Goal: Information Seeking & Learning: Learn about a topic

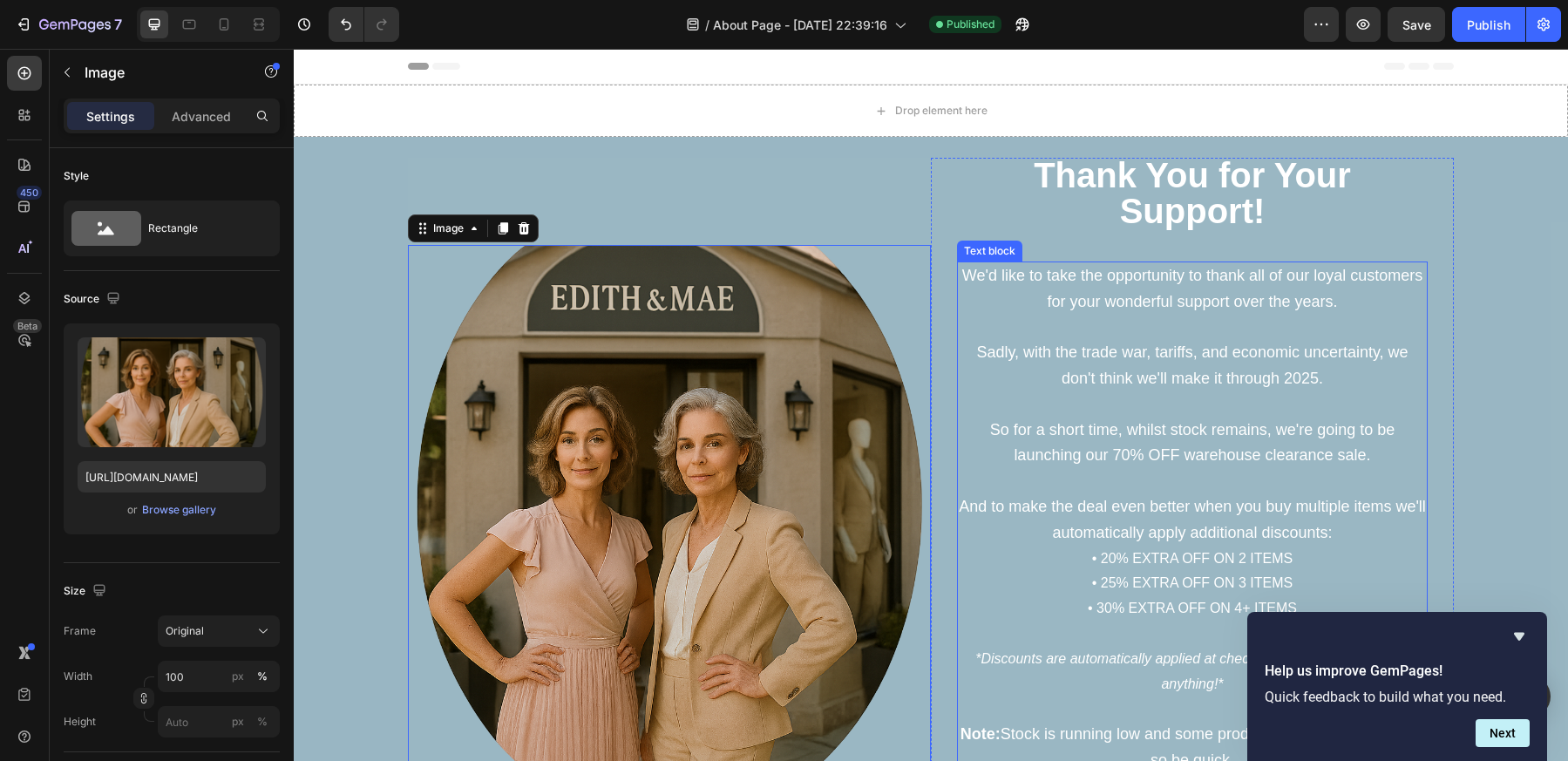
click at [1144, 361] on p "We'd like to take the opportunity to thank all of our loyal customers for your …" at bounding box center [1192, 366] width 467 height 205
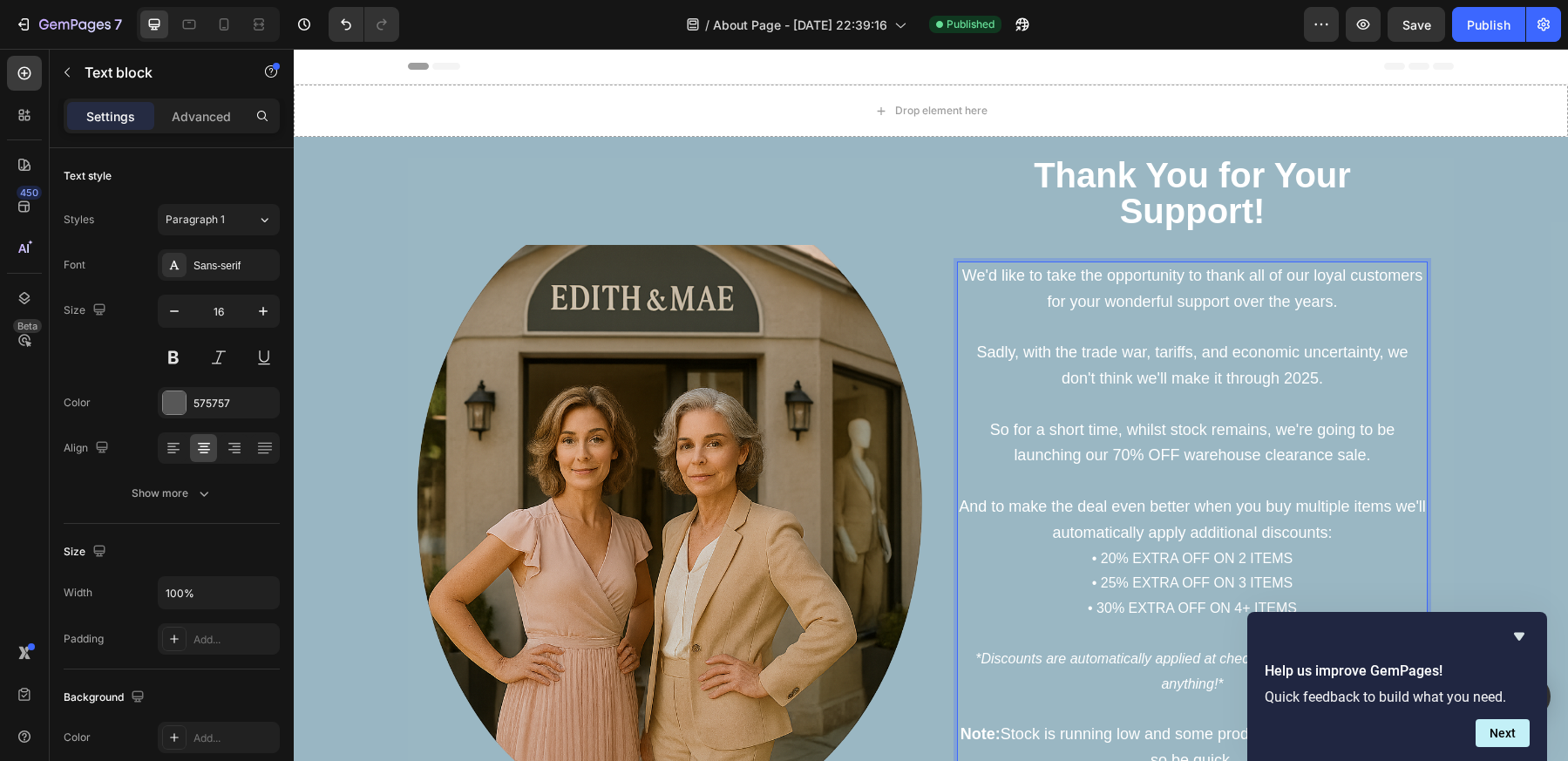
click at [1303, 301] on span "We'd like to take the opportunity to thank all of our loyal customers for your …" at bounding box center [1192, 289] width 460 height 44
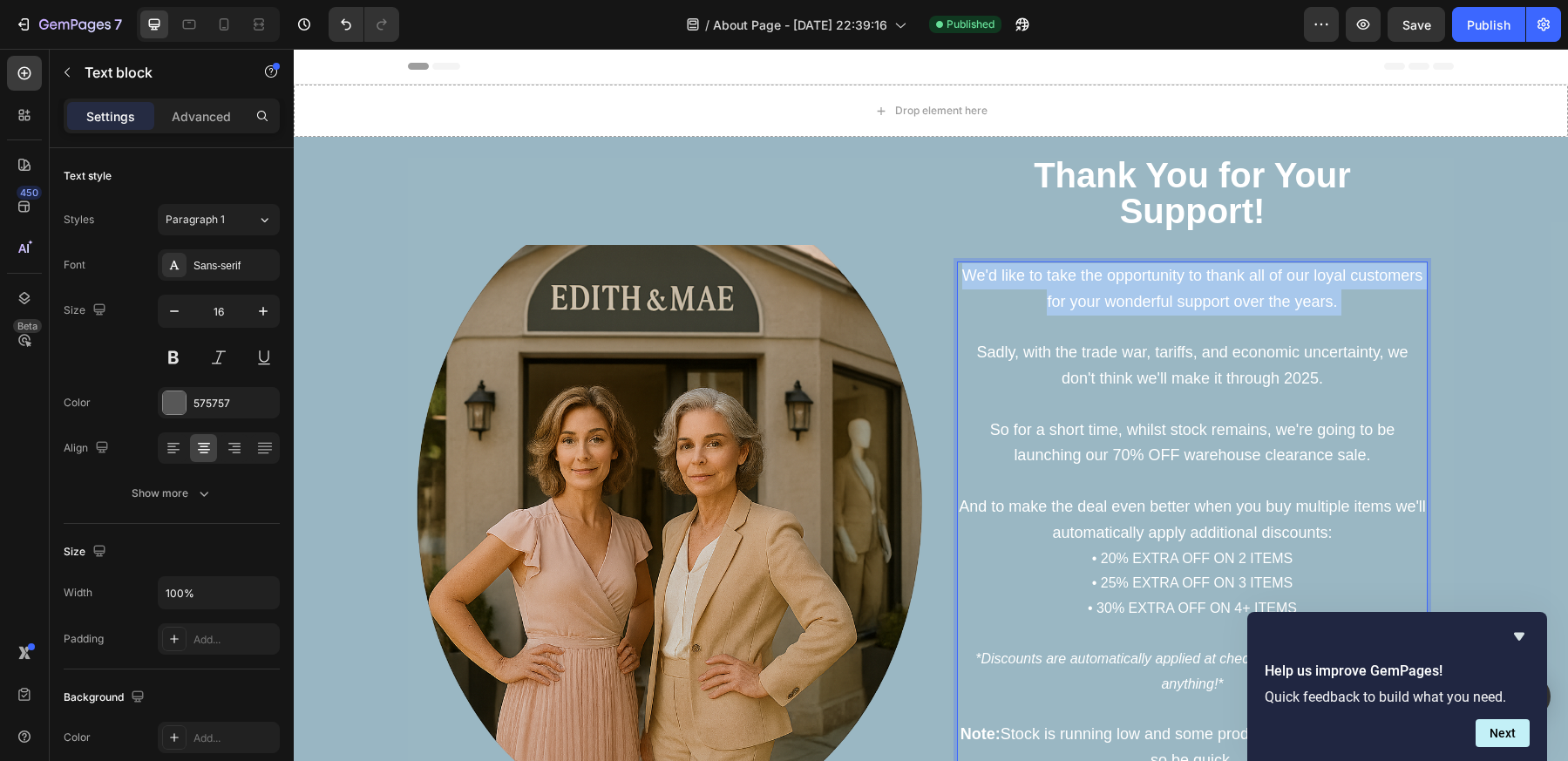
click at [1303, 301] on span "We'd like to take the opportunity to thank all of our loyal customers for your …" at bounding box center [1192, 289] width 460 height 44
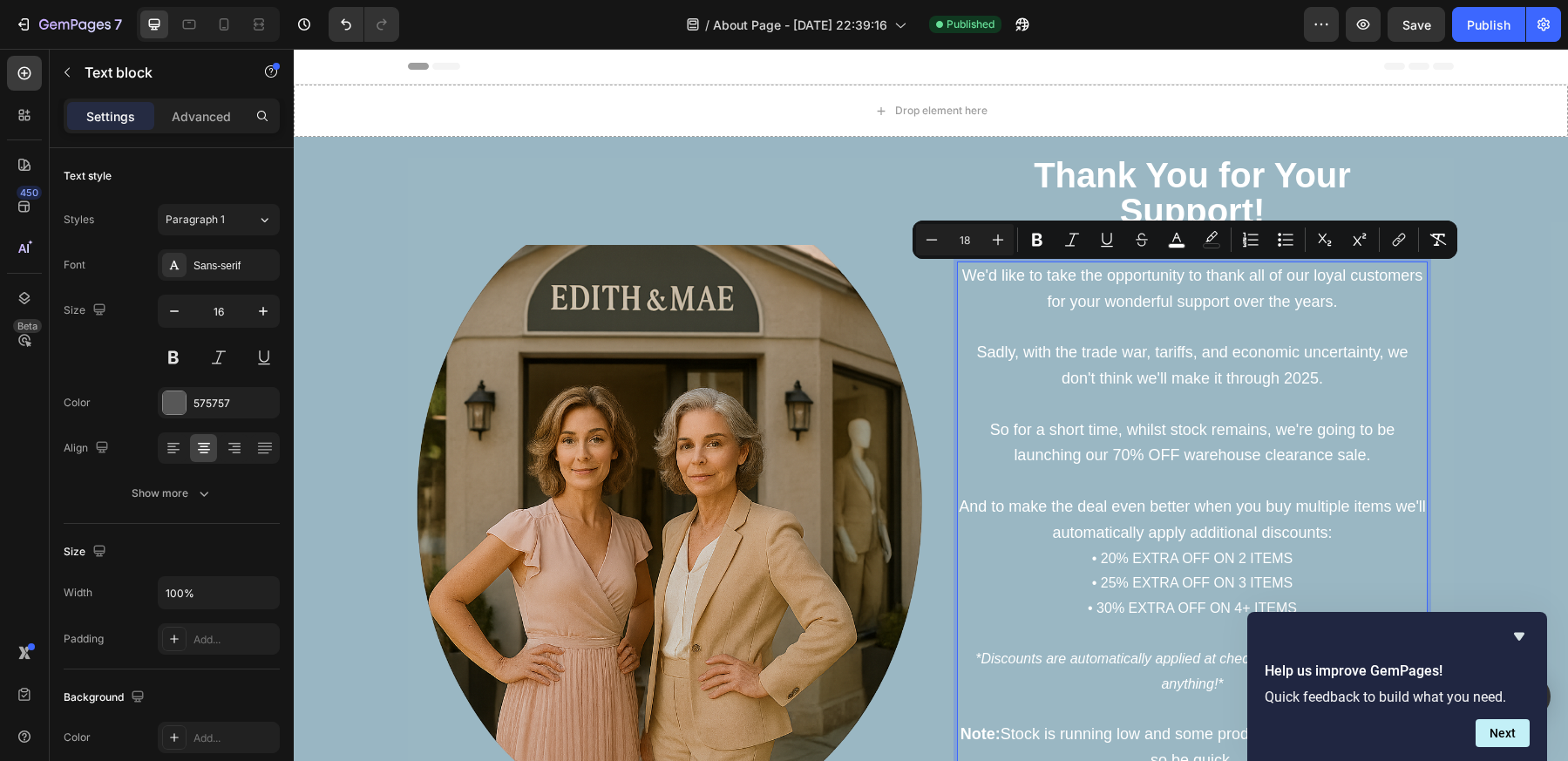
click at [1333, 383] on p "We'd like to take the opportunity to thank all of our loyal customers for your …" at bounding box center [1192, 366] width 467 height 205
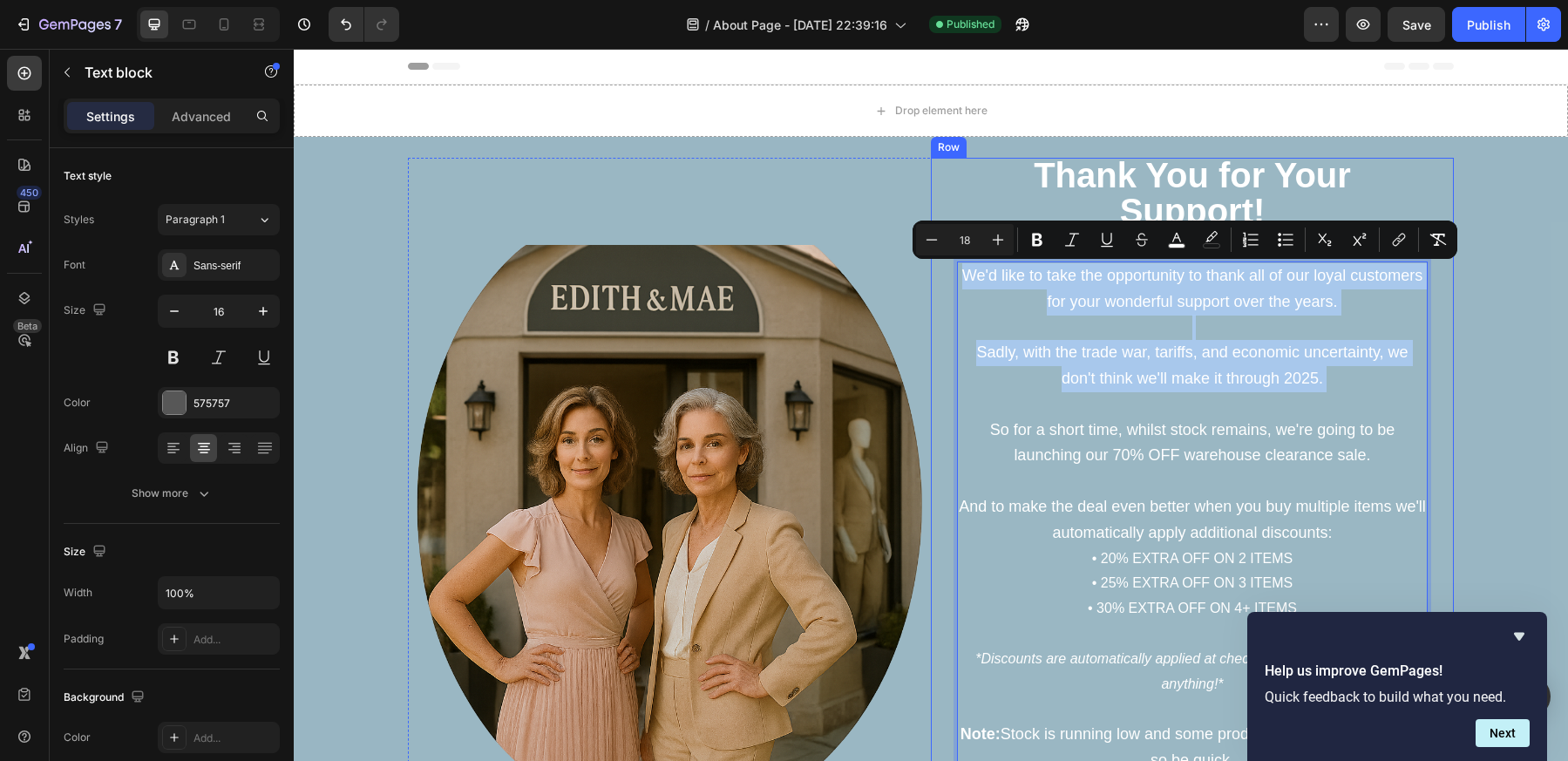
drag, startPoint x: 1333, startPoint y: 383, endPoint x: 940, endPoint y: 279, distance: 406.5
click at [940, 279] on div "⁠⁠⁠⁠⁠⁠⁠ Thank You for Your Support! Heading We'd like to take the opportunity t…" at bounding box center [1192, 506] width 523 height 697
click at [1078, 351] on span "Sadly, with the trade war, tariffs, and economic uncertainty, we don't think we…" at bounding box center [1191, 365] width 431 height 44
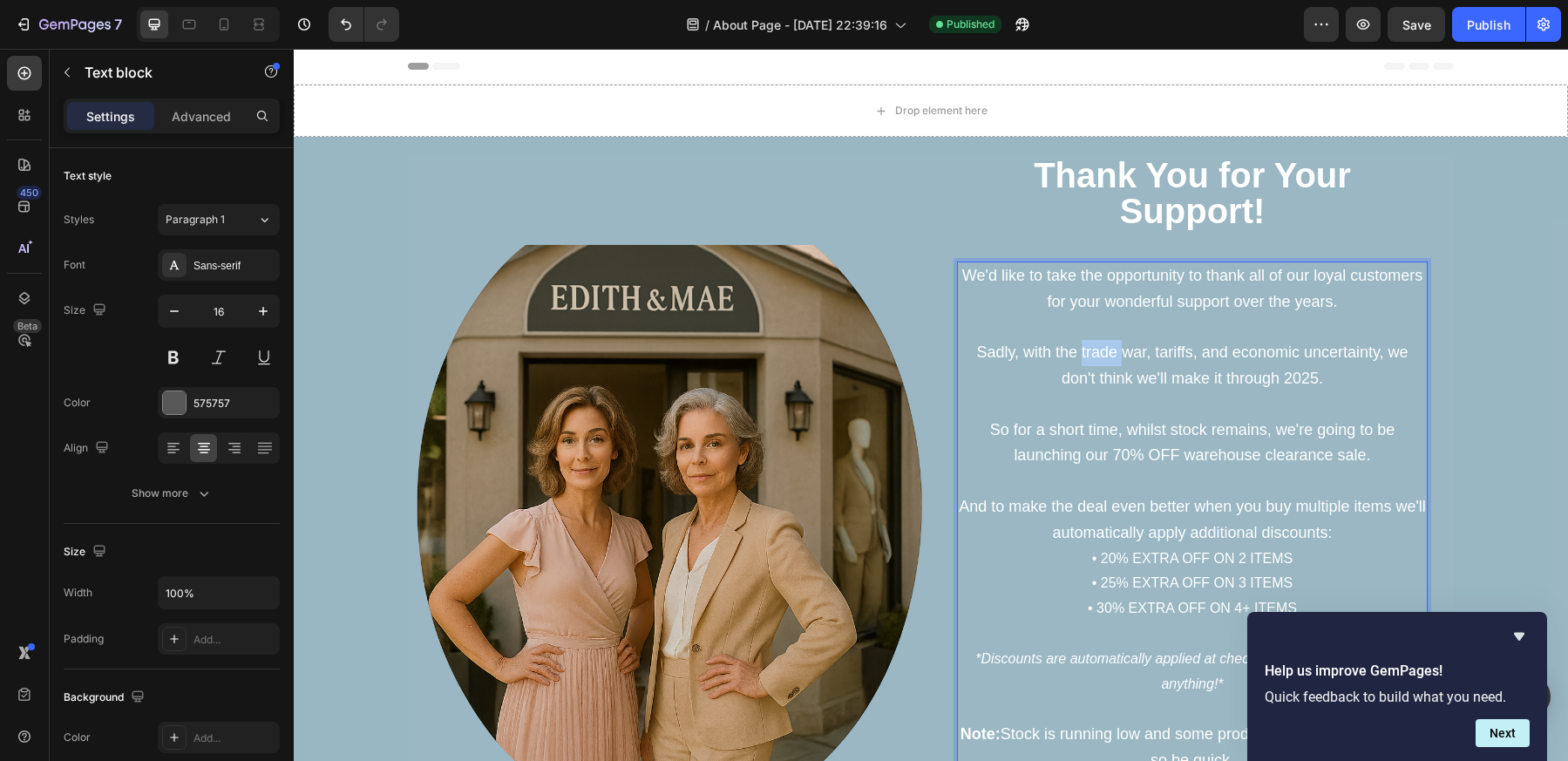
click at [1078, 351] on span "Sadly, with the trade war, tariffs, and economic uncertainty, we don't think we…" at bounding box center [1191, 365] width 431 height 44
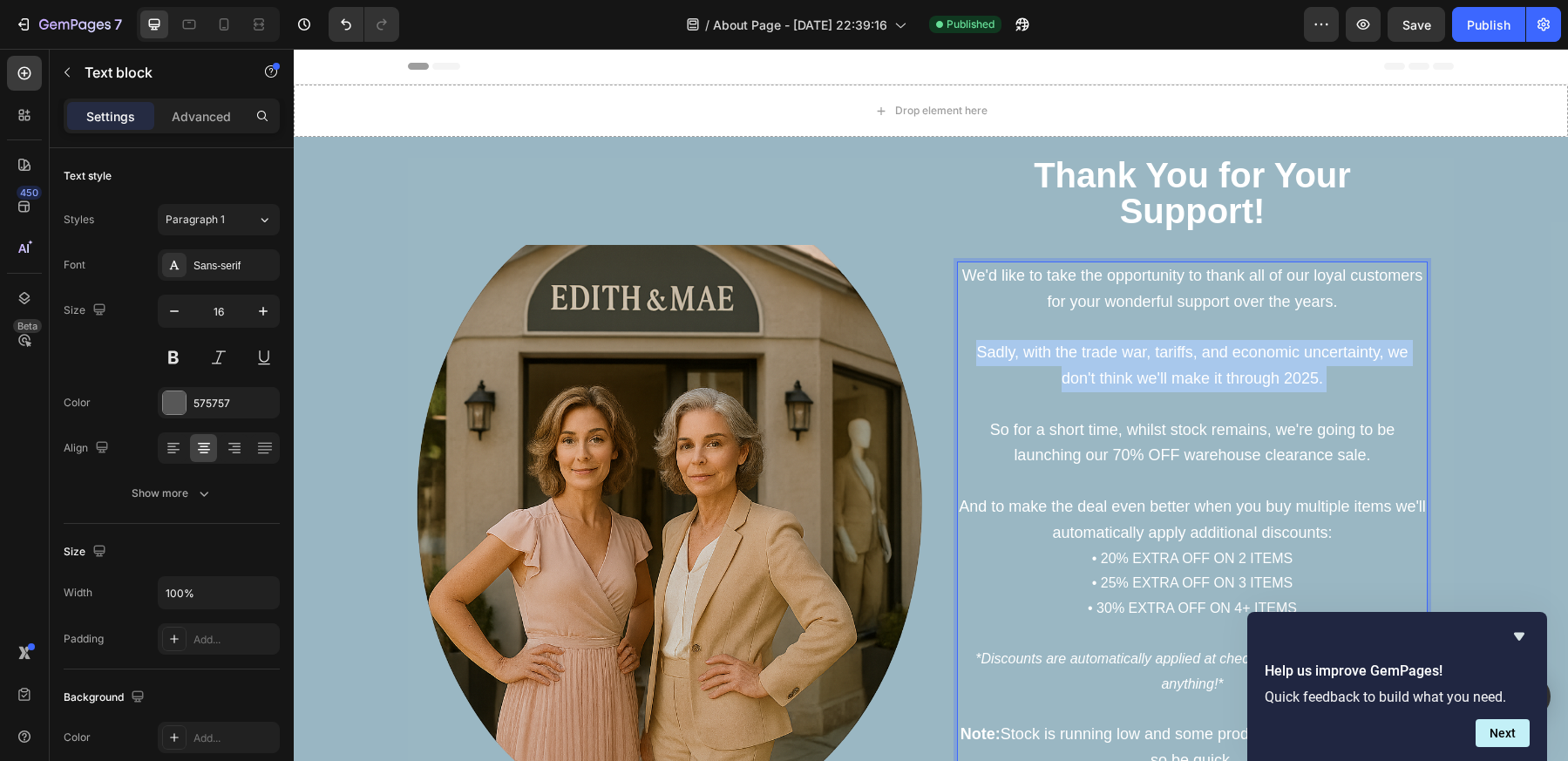
click at [1078, 351] on span "Sadly, with the trade war, tariffs, and economic uncertainty, we don't think we…" at bounding box center [1191, 365] width 431 height 44
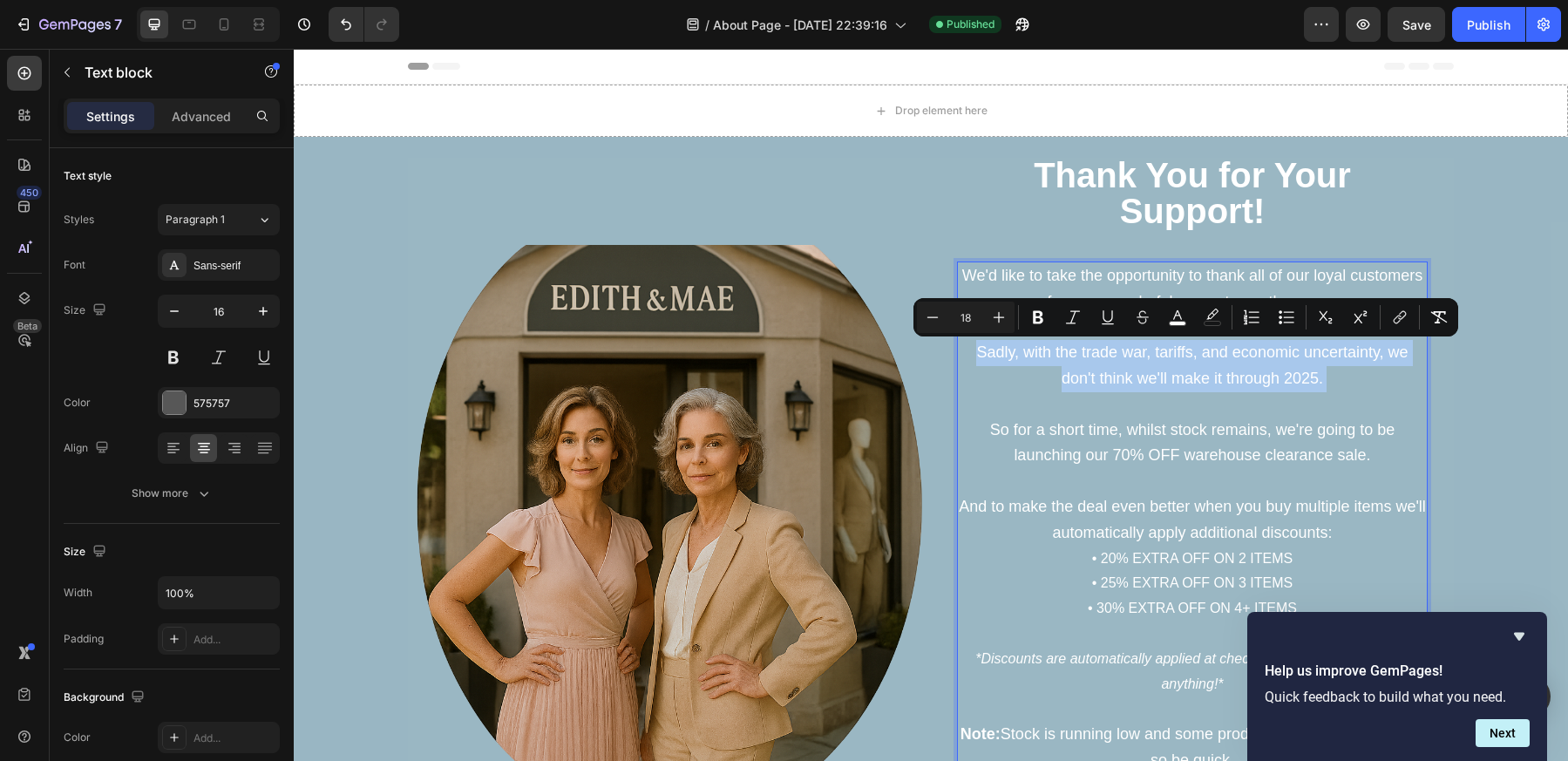
click at [1275, 375] on span "Sadly, with the trade war, tariffs, and economic uncertainty, we don't think we…" at bounding box center [1191, 365] width 431 height 44
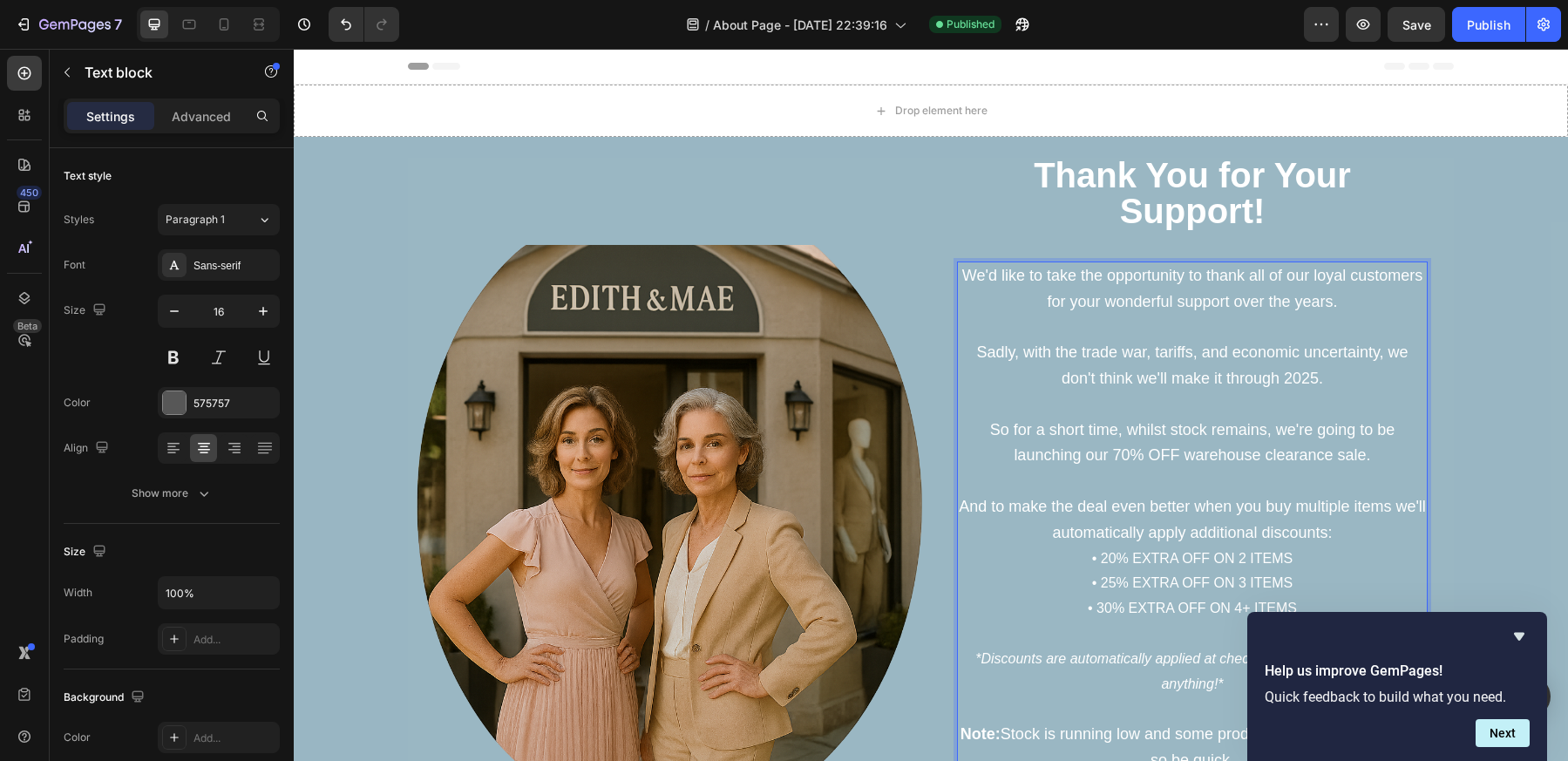
click at [1181, 372] on span "Sadly, with the trade war, tariffs, and economic uncertainty, we don't think we…" at bounding box center [1191, 365] width 431 height 44
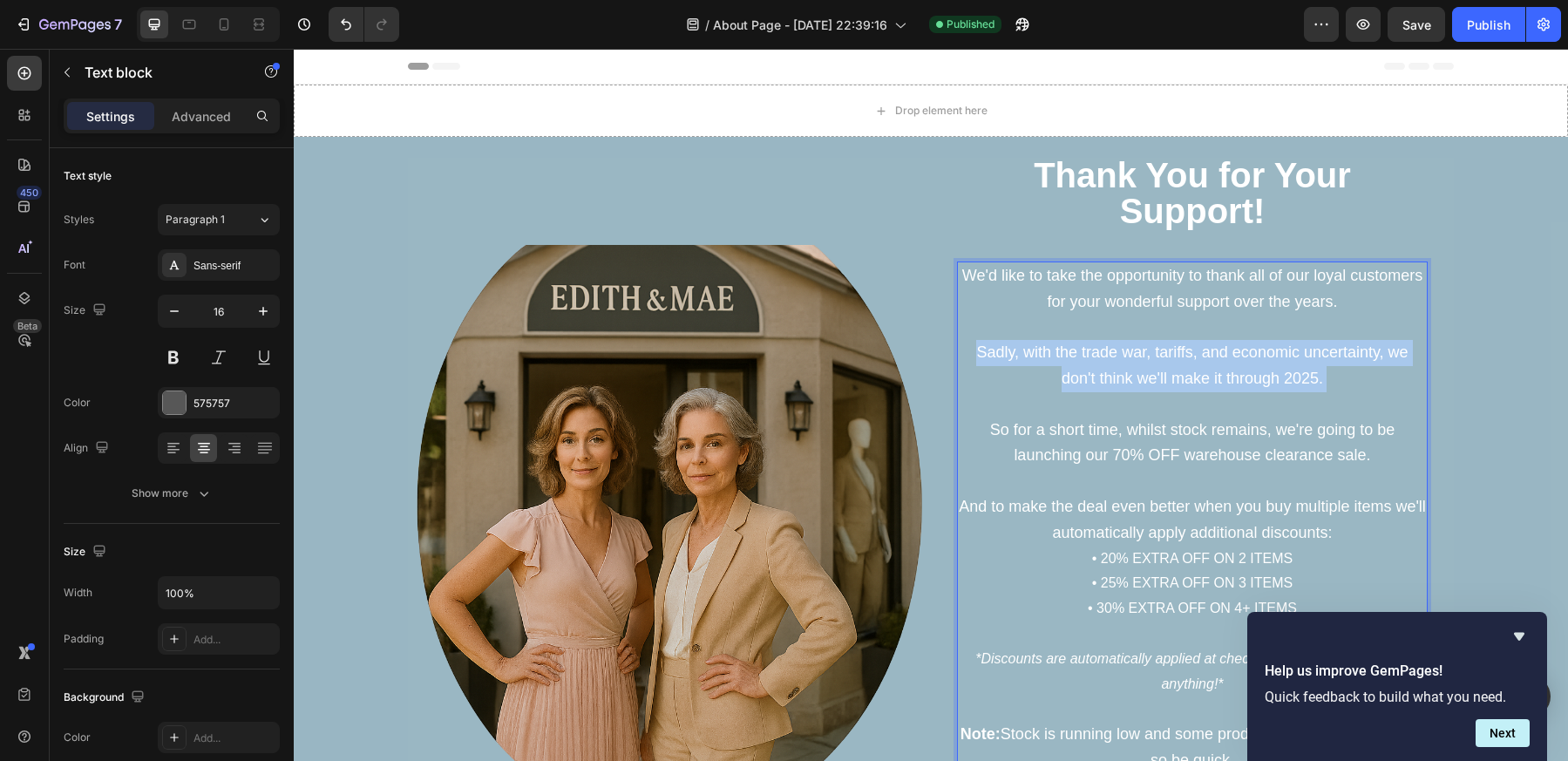
click at [1181, 372] on span "Sadly, with the trade war, tariffs, and economic uncertainty, we don't think we…" at bounding box center [1191, 365] width 431 height 44
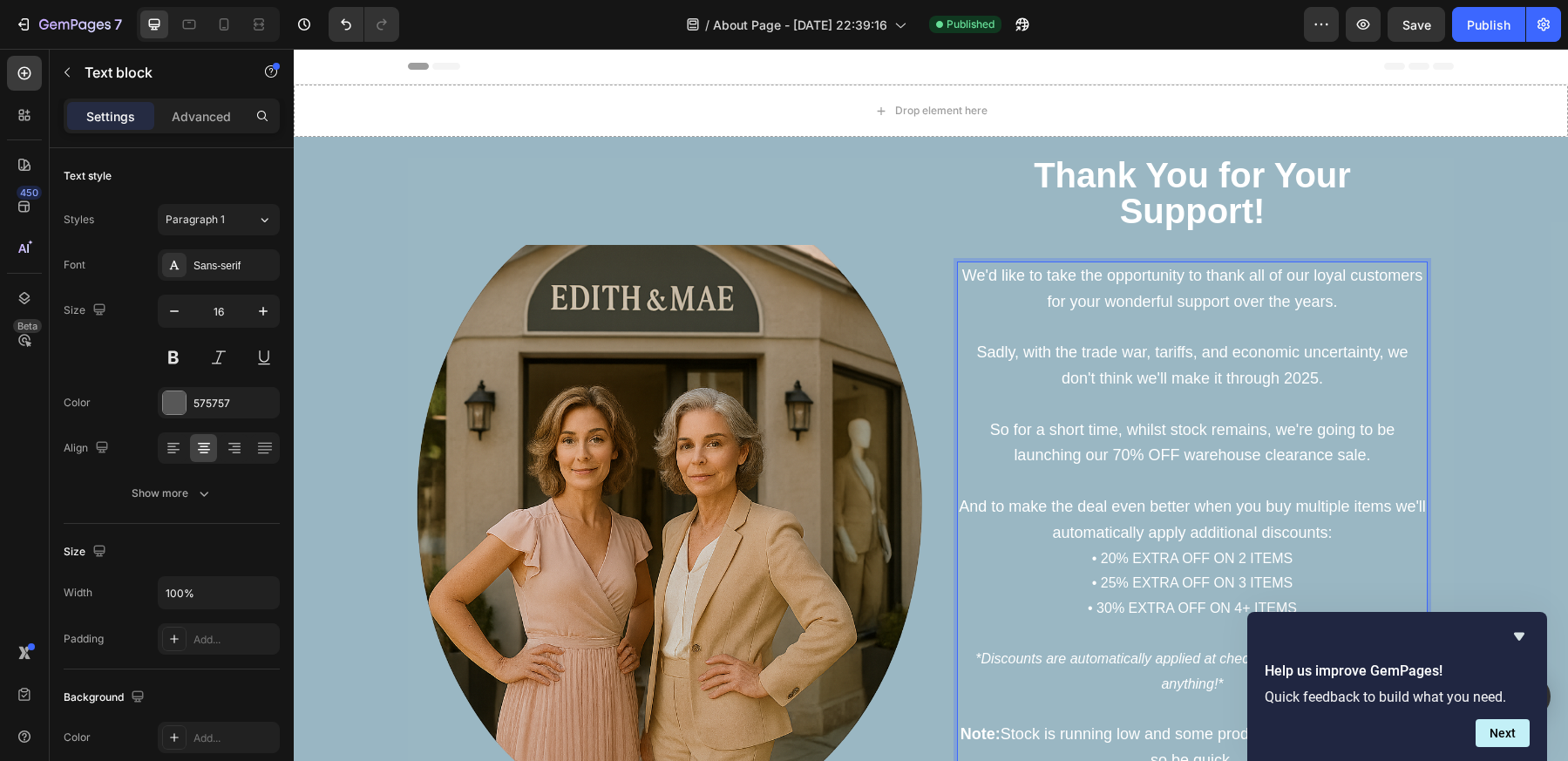
click at [1230, 450] on span "So for a short time, whilst stock remains, we're going to be launching our 70% …" at bounding box center [1192, 443] width 405 height 44
click at [1222, 293] on span "We'd like to take the opportunity to thank all of our loyal customers for your …" at bounding box center [1192, 289] width 460 height 44
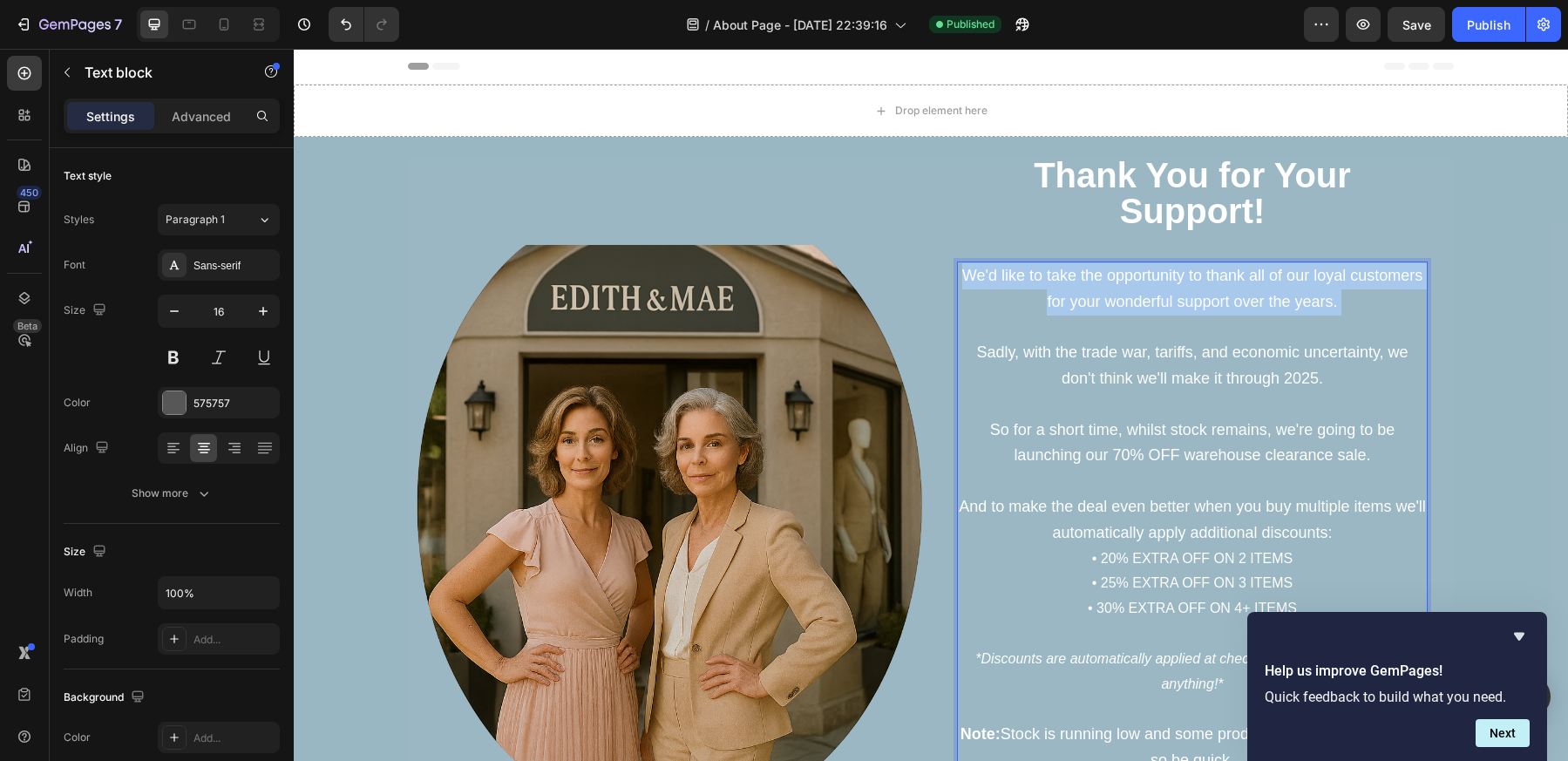
click at [1222, 293] on span "We'd like to take the opportunity to thank all of our loyal customers for your …" at bounding box center [1192, 289] width 460 height 44
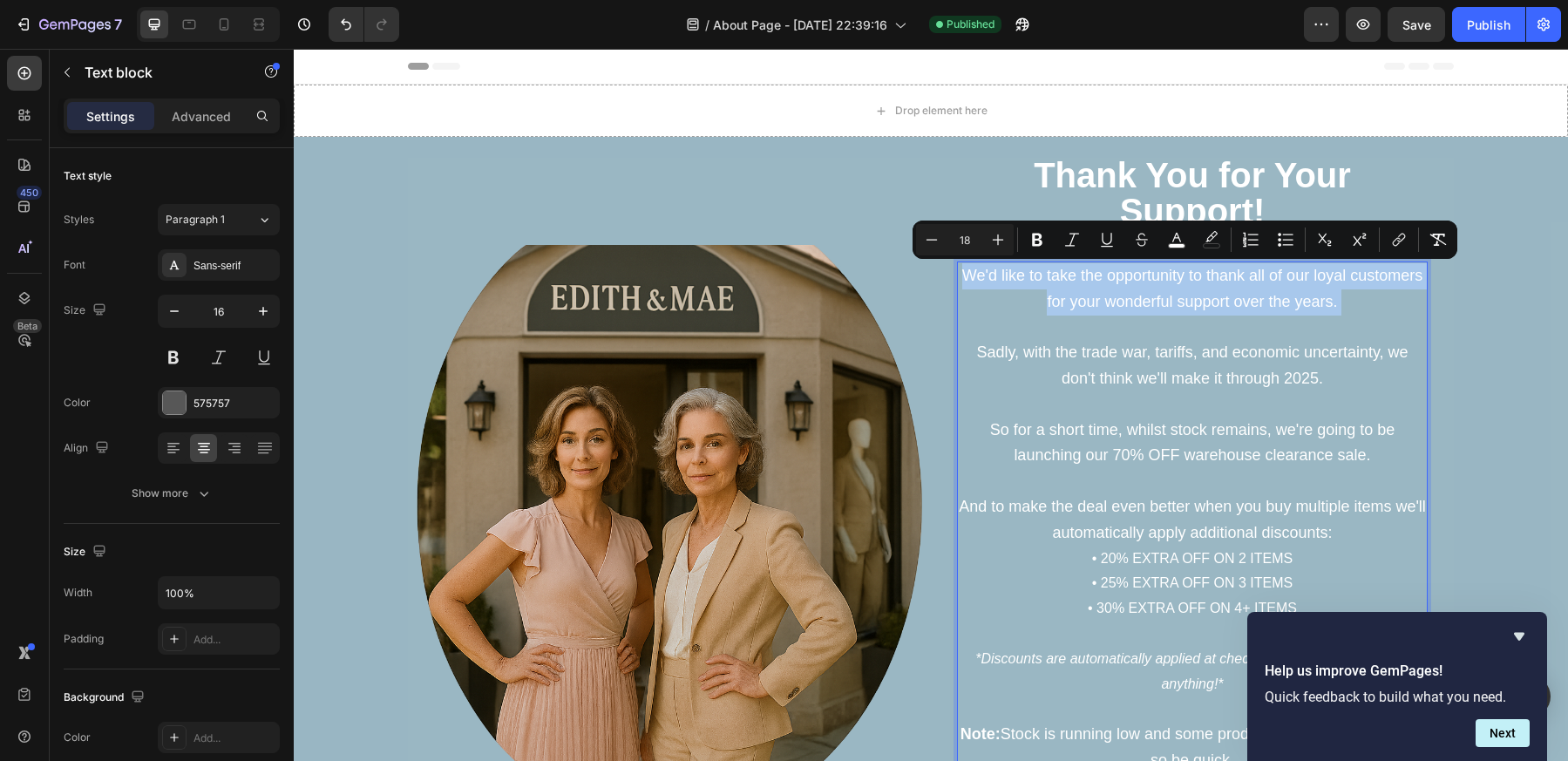
copy span "We'd like to take the opportunity to thank all of our loyal customers for your …"
click at [1444, 377] on div "⁠⁠⁠⁠⁠⁠⁠ Thank You for Your Support! Heading We'd like to take the opportunity t…" at bounding box center [1192, 506] width 523 height 697
